Goal: Obtain resource: Obtain resource

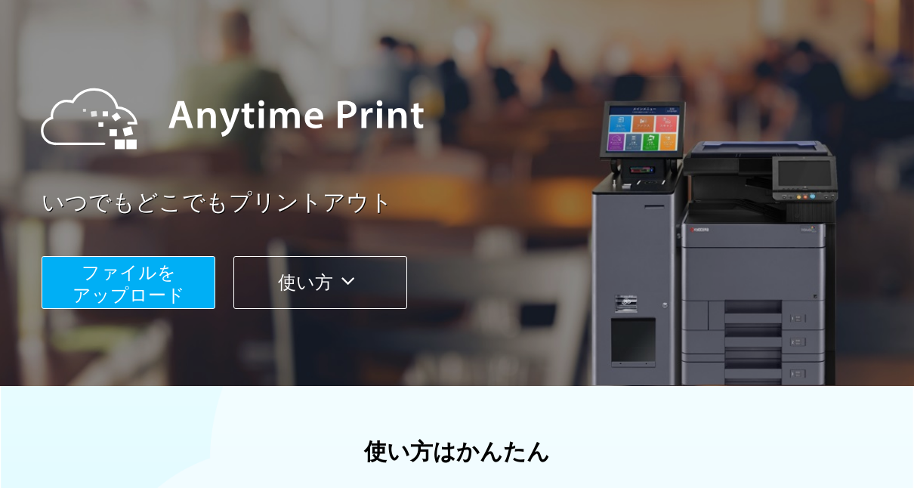
scroll to position [107, 0]
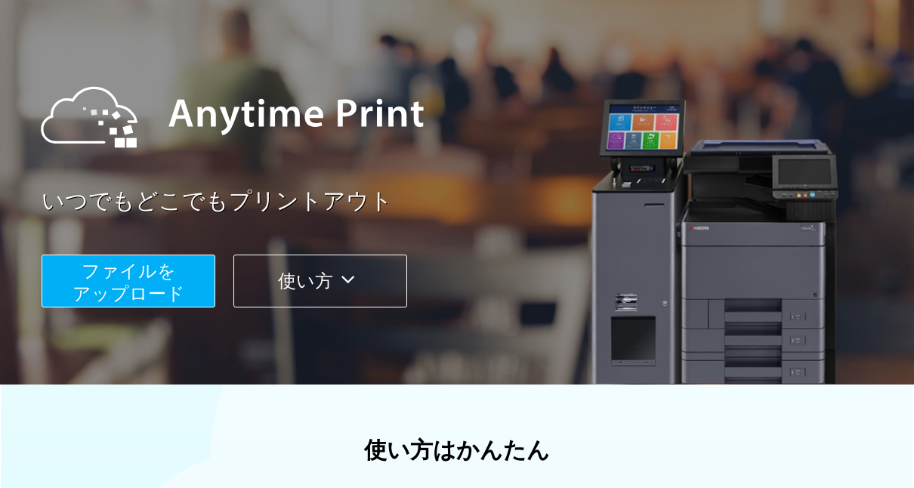
click at [120, 273] on span "ファイルを ​​アップロード" at bounding box center [129, 282] width 113 height 43
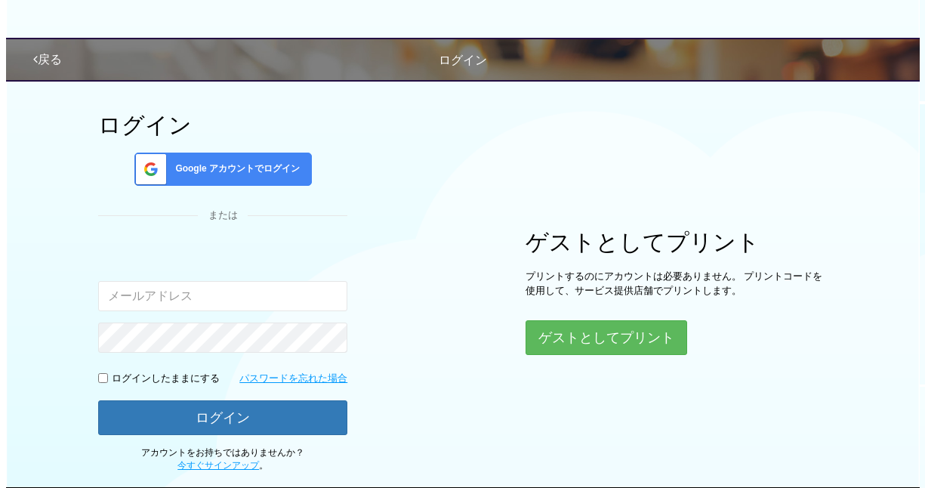
scroll to position [107, 0]
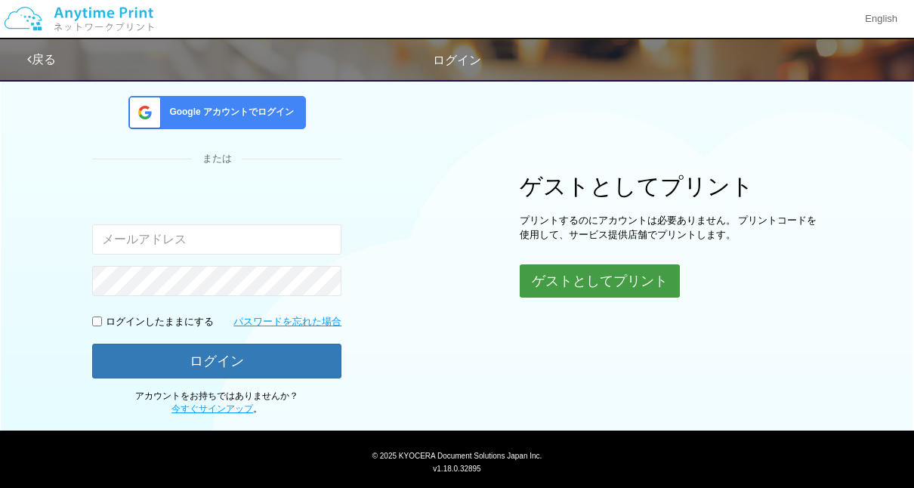
click at [595, 276] on button "ゲストとしてプリント" at bounding box center [600, 280] width 160 height 33
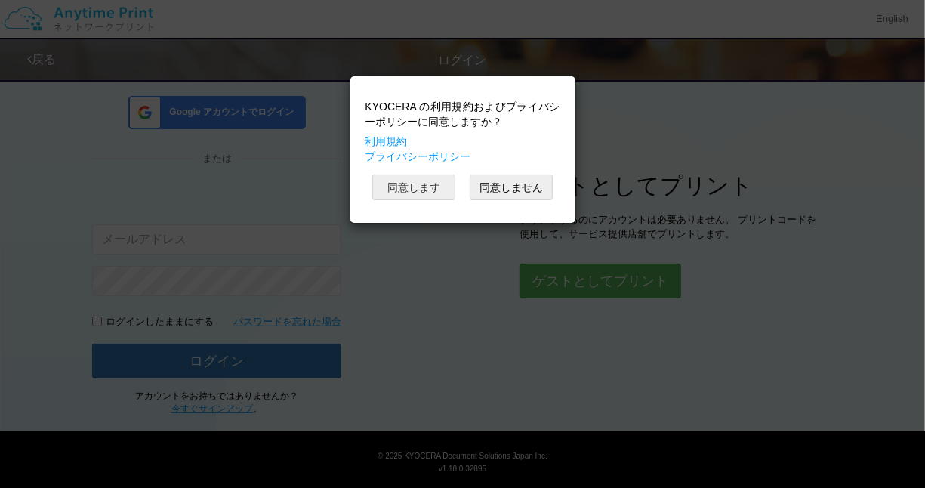
click at [418, 184] on button "同意します" at bounding box center [413, 188] width 83 height 26
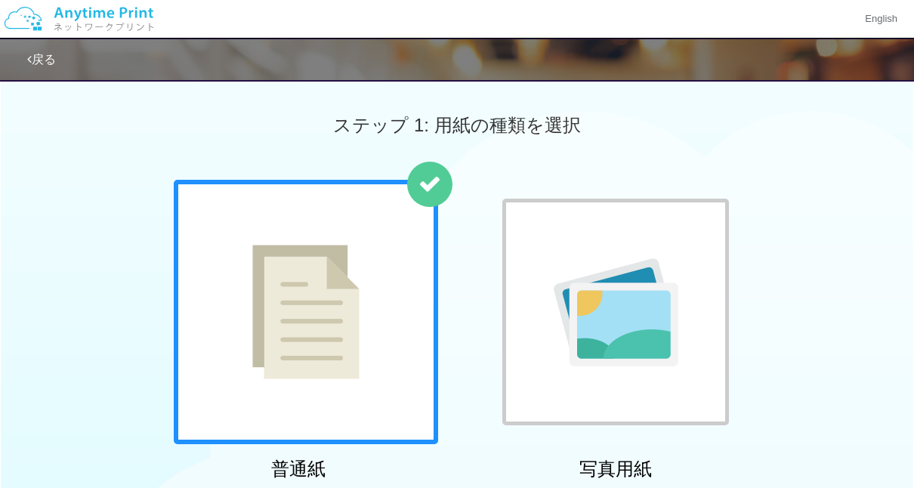
click at [212, 218] on div at bounding box center [306, 312] width 264 height 264
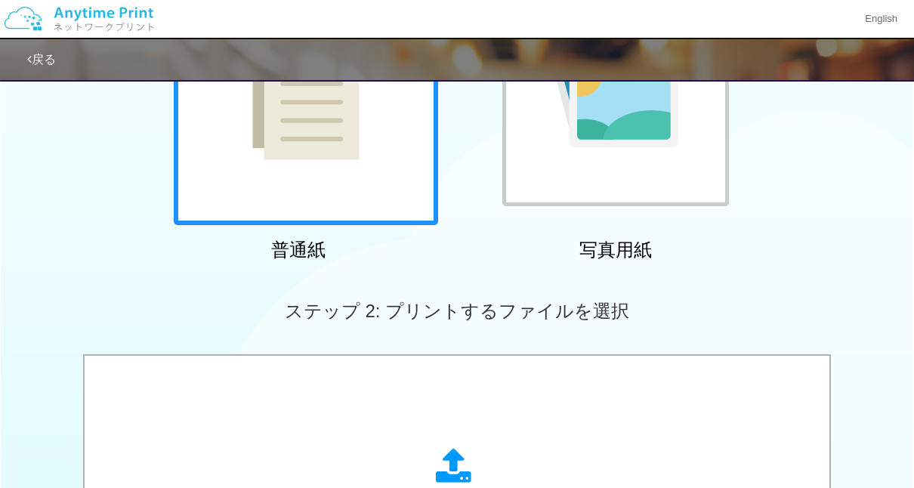
scroll to position [235, 0]
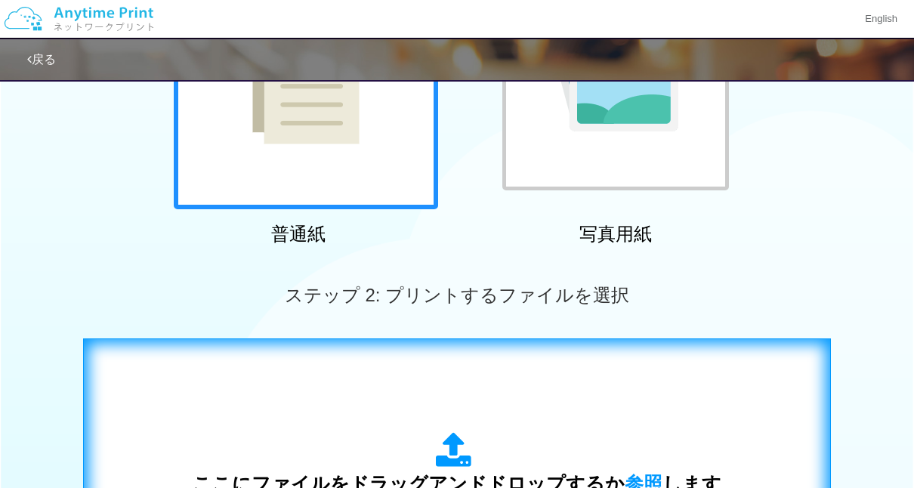
click at [114, 360] on div "ここにファイルをドラッグアンドドロップするか 参照 します アップロード: 1 個の JPG ファイル、または 1 個の PDF ファイル (上限 50 ペー…" at bounding box center [457, 490] width 716 height 273
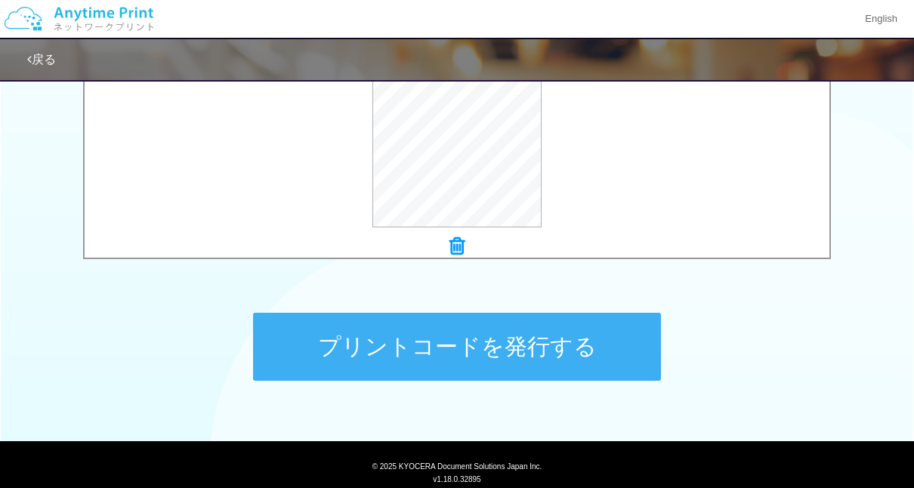
scroll to position [615, 0]
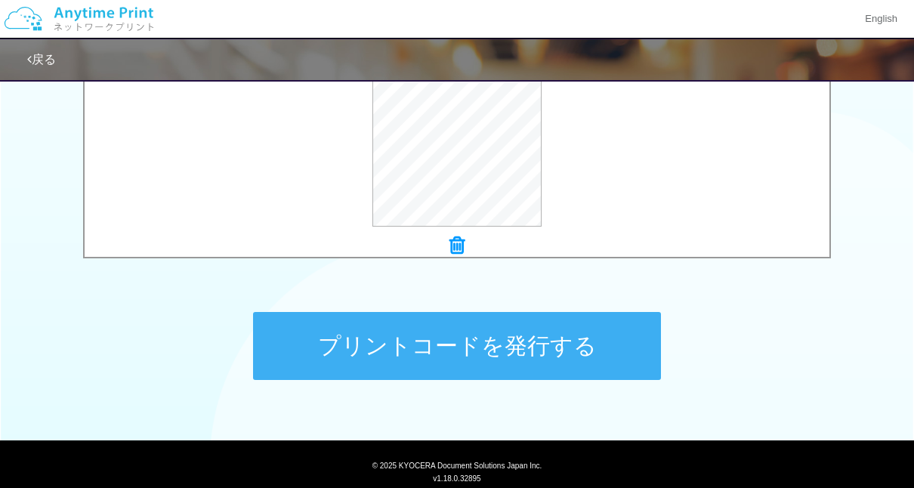
click at [439, 344] on button "プリントコードを発行する" at bounding box center [457, 346] width 408 height 68
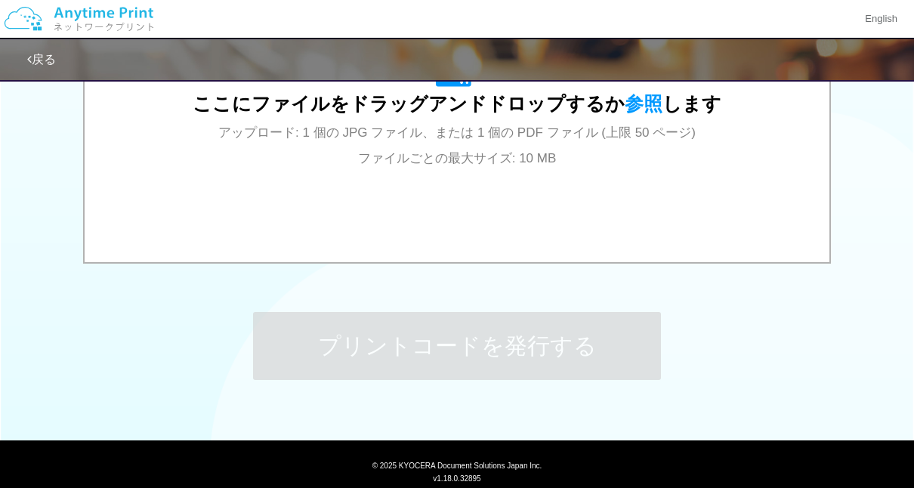
scroll to position [0, 0]
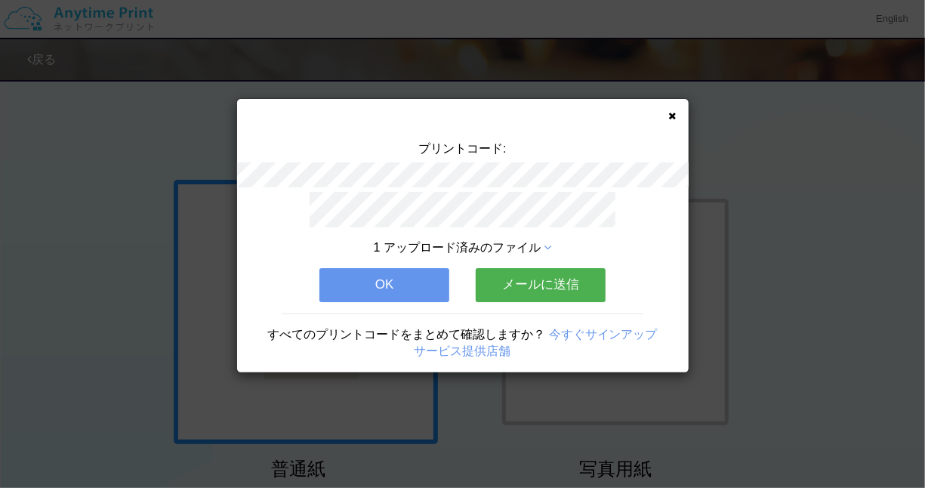
click at [541, 277] on button "メールに送信" at bounding box center [541, 284] width 130 height 33
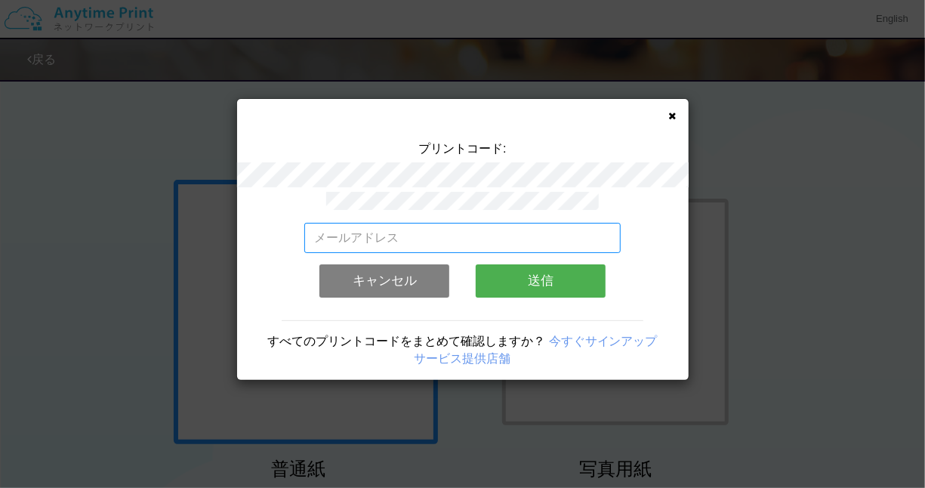
click at [319, 228] on input "email" at bounding box center [462, 238] width 317 height 30
type input "[EMAIL_ADDRESS][DOMAIN_NAME]"
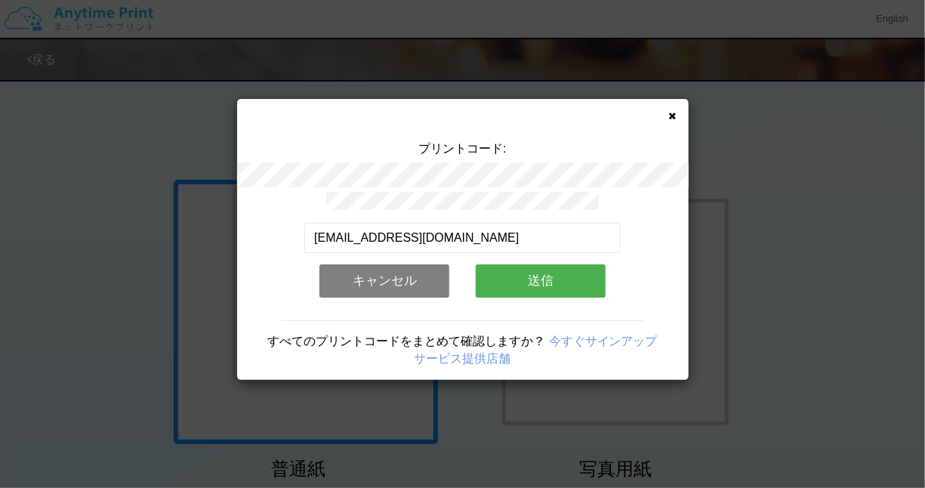
click at [537, 267] on button "送信" at bounding box center [541, 280] width 130 height 33
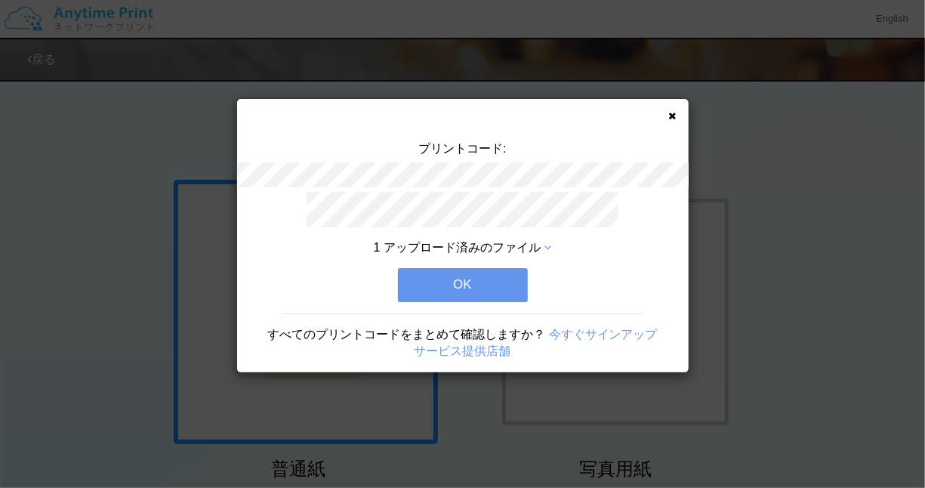
click at [469, 274] on button "OK" at bounding box center [463, 284] width 130 height 33
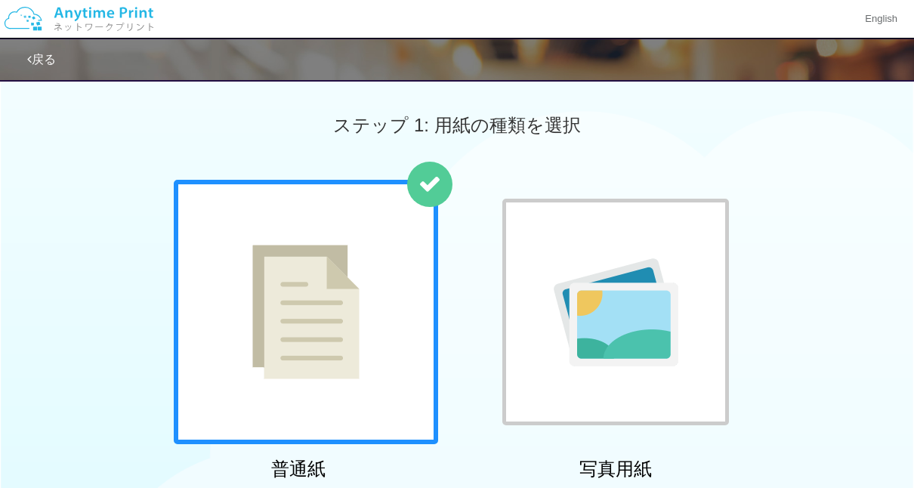
click at [217, 218] on div at bounding box center [306, 312] width 264 height 264
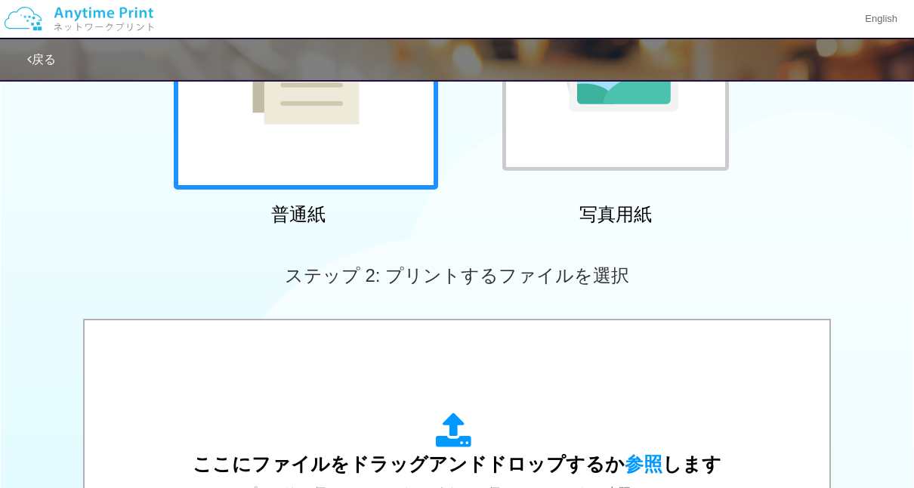
scroll to position [255, 0]
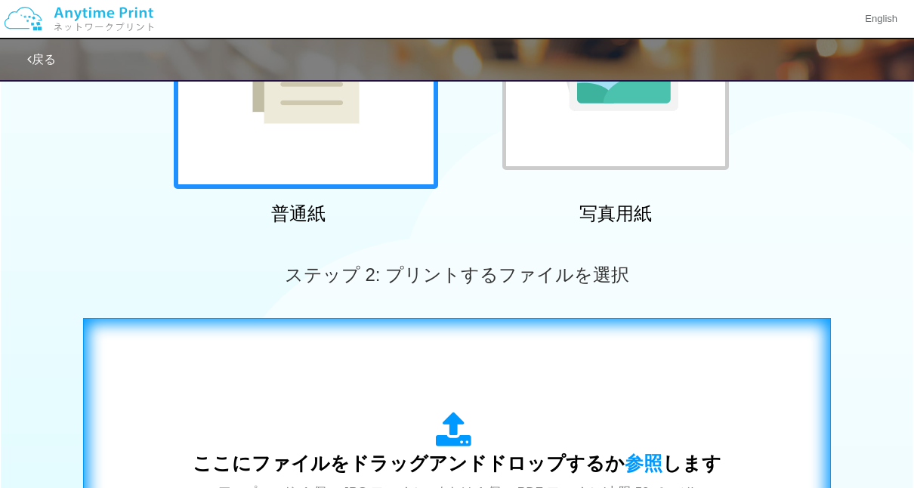
click at [136, 342] on div "ここにファイルをドラッグアンドドロップするか 参照 します アップロード: 1 個の JPG ファイル、または 1 個の PDF ファイル (上限 50 ペー…" at bounding box center [457, 470] width 716 height 273
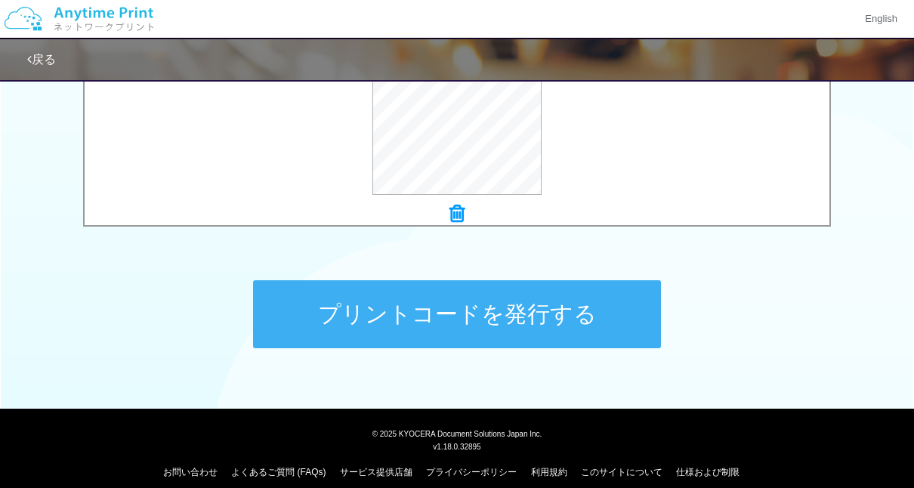
scroll to position [660, 0]
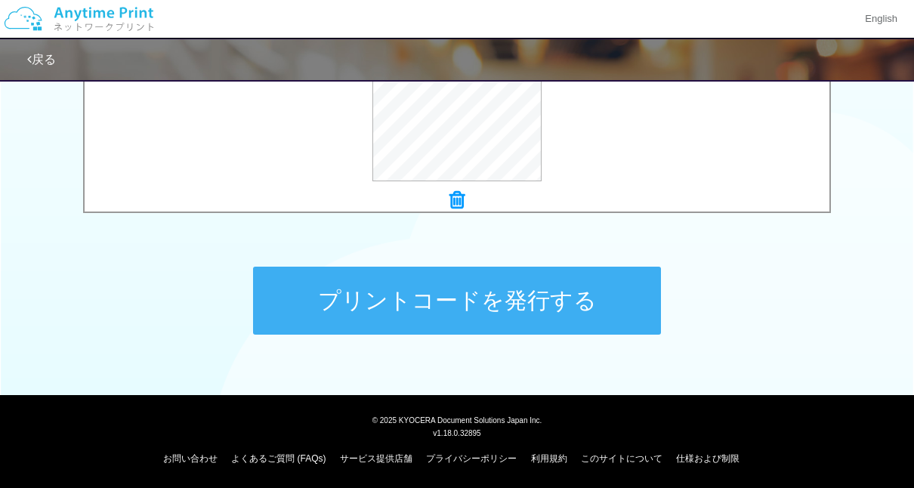
click at [466, 301] on button "プリントコードを発行する" at bounding box center [457, 301] width 408 height 68
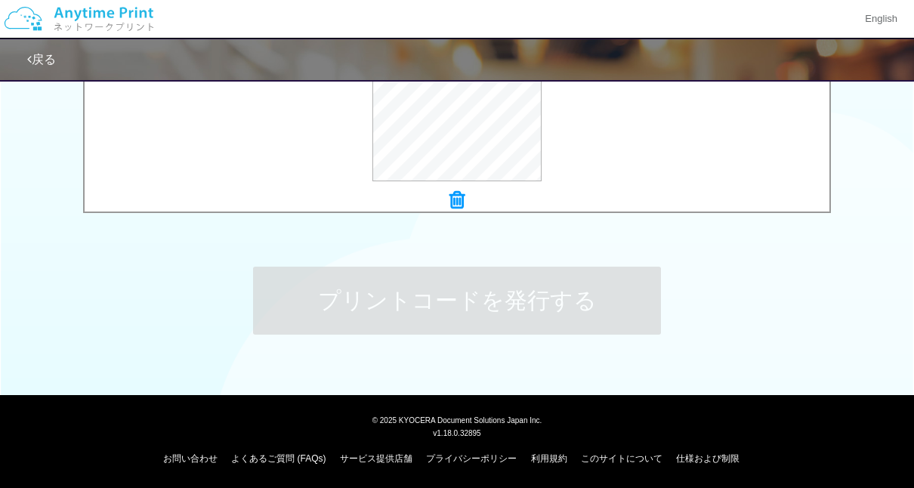
scroll to position [0, 0]
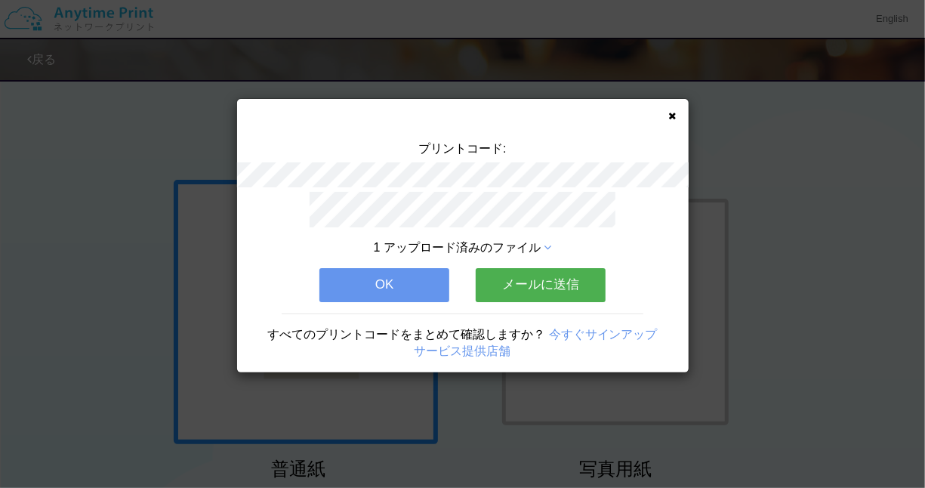
click at [540, 268] on button "メールに送信" at bounding box center [541, 284] width 130 height 33
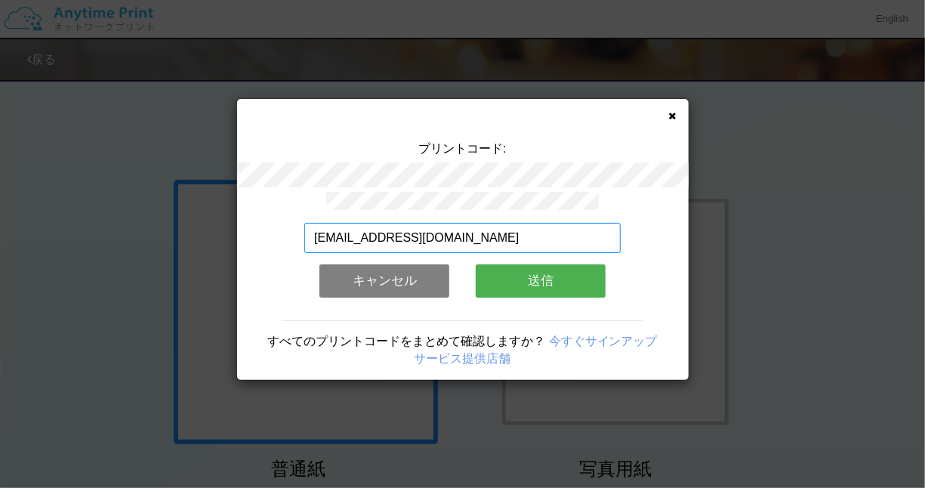
click at [316, 231] on input "[EMAIL_ADDRESS][DOMAIN_NAME]" at bounding box center [462, 238] width 317 height 30
type input "[EMAIL_ADDRESS][DOMAIN_NAME]"
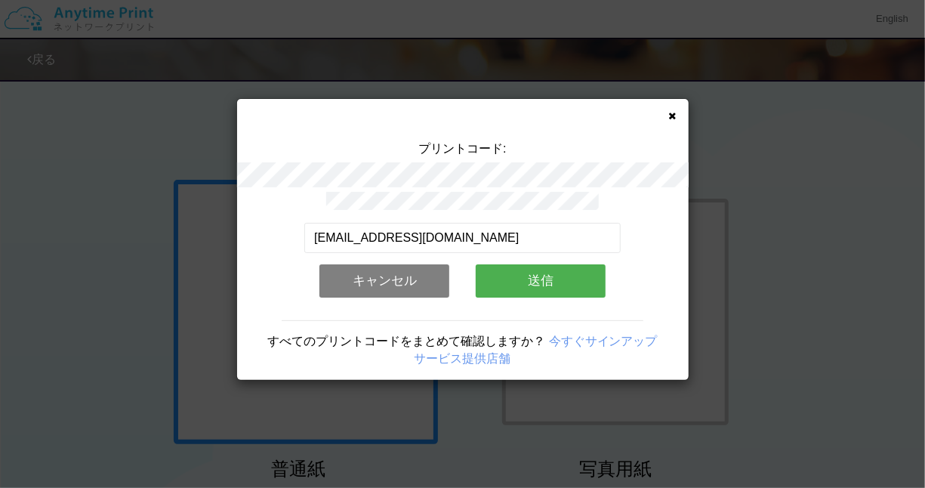
click at [545, 275] on button "送信" at bounding box center [541, 280] width 130 height 33
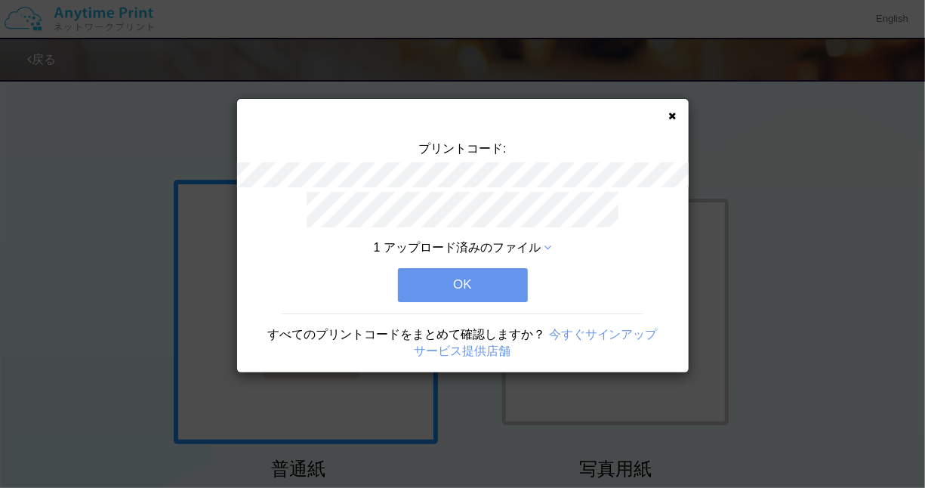
click at [464, 276] on button "OK" at bounding box center [463, 284] width 130 height 33
